Goal: Navigation & Orientation: Find specific page/section

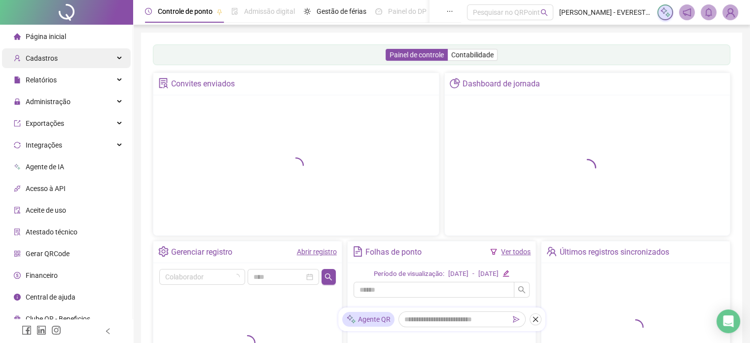
click at [49, 57] on span "Cadastros" at bounding box center [42, 58] width 32 height 8
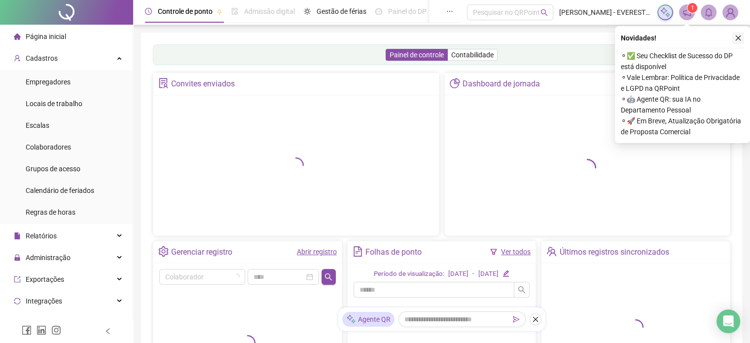
click at [737, 39] on icon "close" at bounding box center [738, 38] width 7 height 7
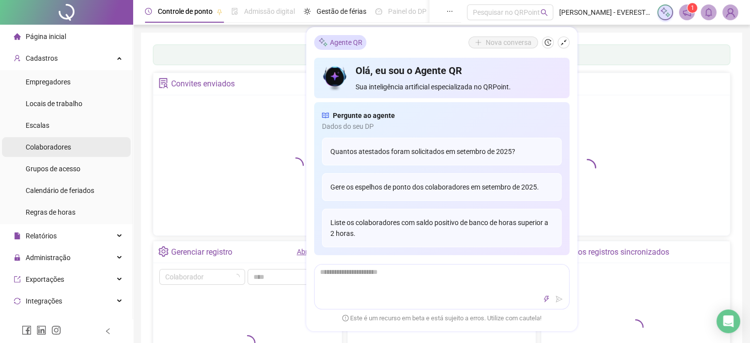
click at [58, 146] on span "Colaboradores" at bounding box center [48, 147] width 45 height 8
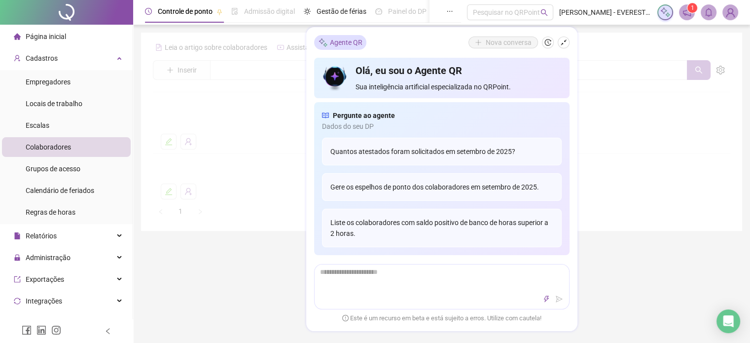
click at [596, 111] on div at bounding box center [442, 129] width 578 height 180
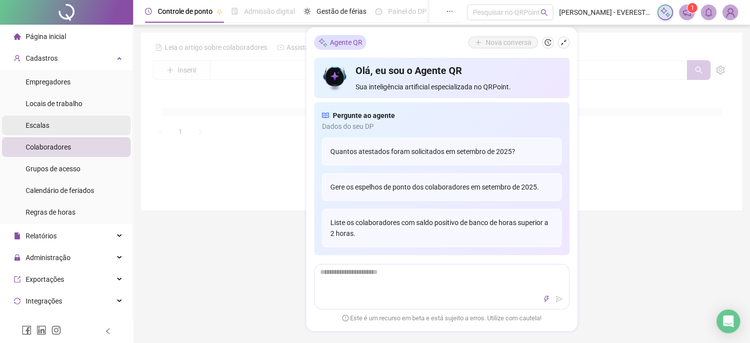
click at [49, 126] on li "Escalas" at bounding box center [66, 125] width 129 height 20
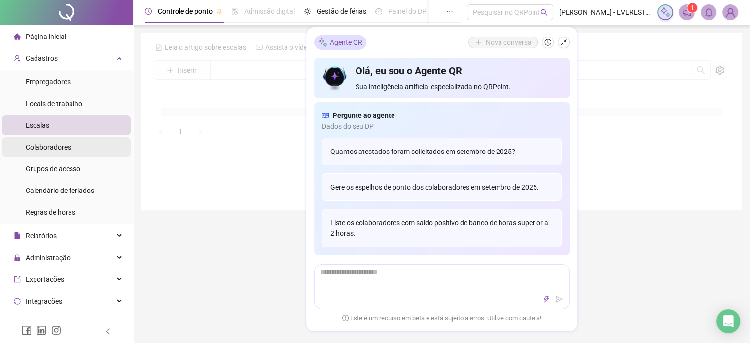
click at [64, 146] on span "Colaboradores" at bounding box center [48, 147] width 45 height 8
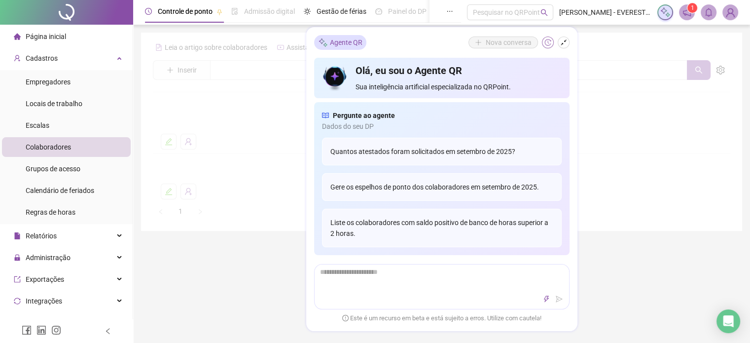
click at [545, 41] on icon "history" at bounding box center [548, 42] width 6 height 6
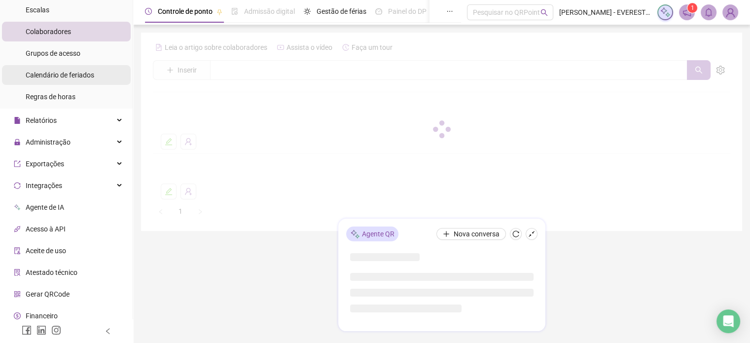
scroll to position [116, 0]
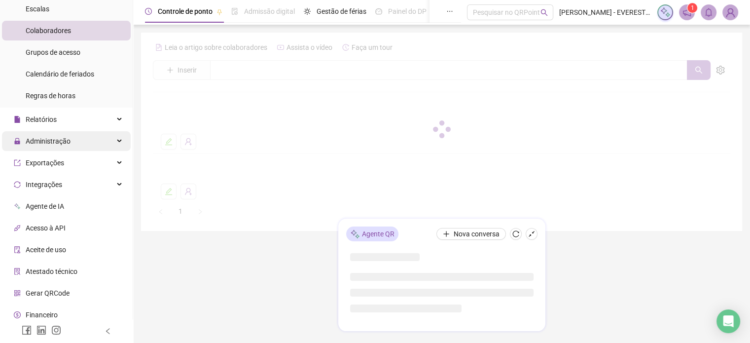
click at [98, 144] on div "Administração" at bounding box center [66, 141] width 129 height 20
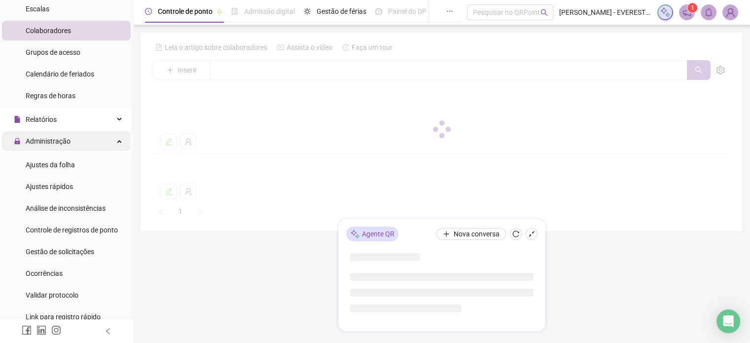
click at [98, 144] on div "Administração" at bounding box center [66, 141] width 129 height 20
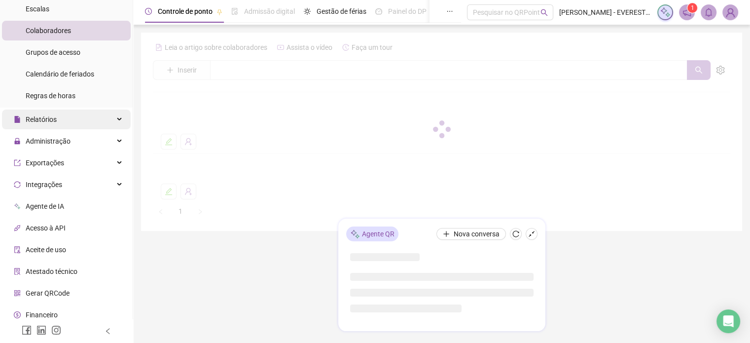
click at [96, 118] on div "Relatórios" at bounding box center [66, 119] width 129 height 20
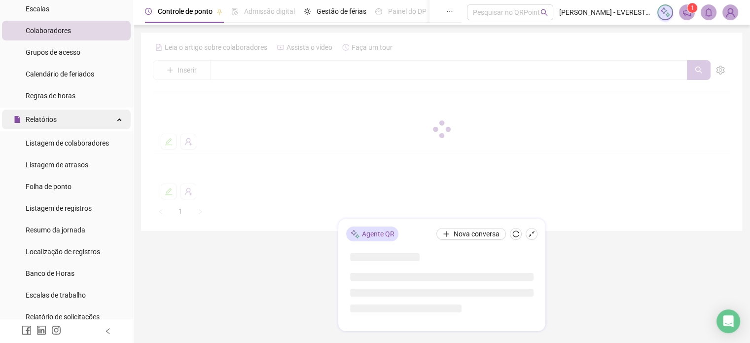
click at [96, 118] on div "Relatórios" at bounding box center [66, 119] width 129 height 20
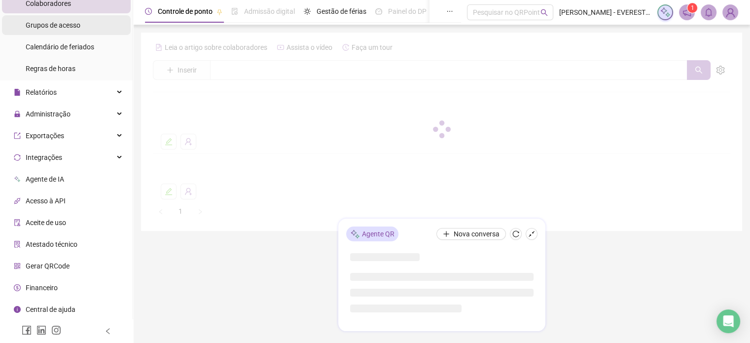
scroll to position [0, 0]
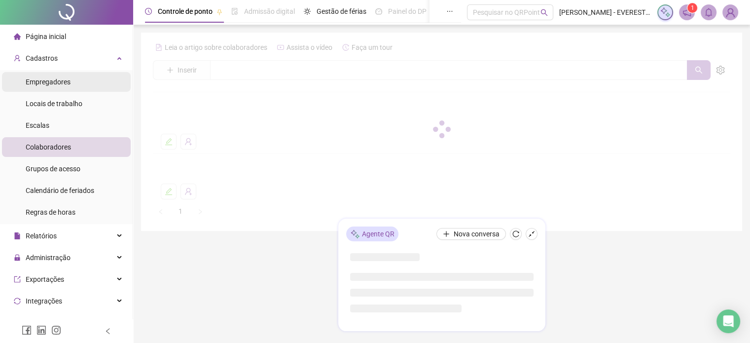
click at [59, 81] on span "Empregadores" at bounding box center [48, 82] width 45 height 8
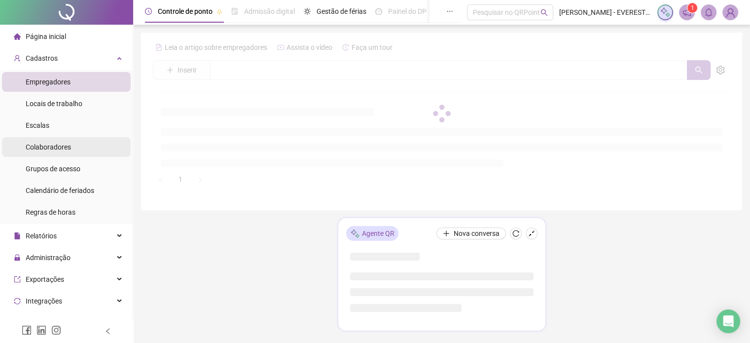
click at [62, 150] on span "Colaboradores" at bounding box center [48, 147] width 45 height 8
